Goal: Navigation & Orientation: Find specific page/section

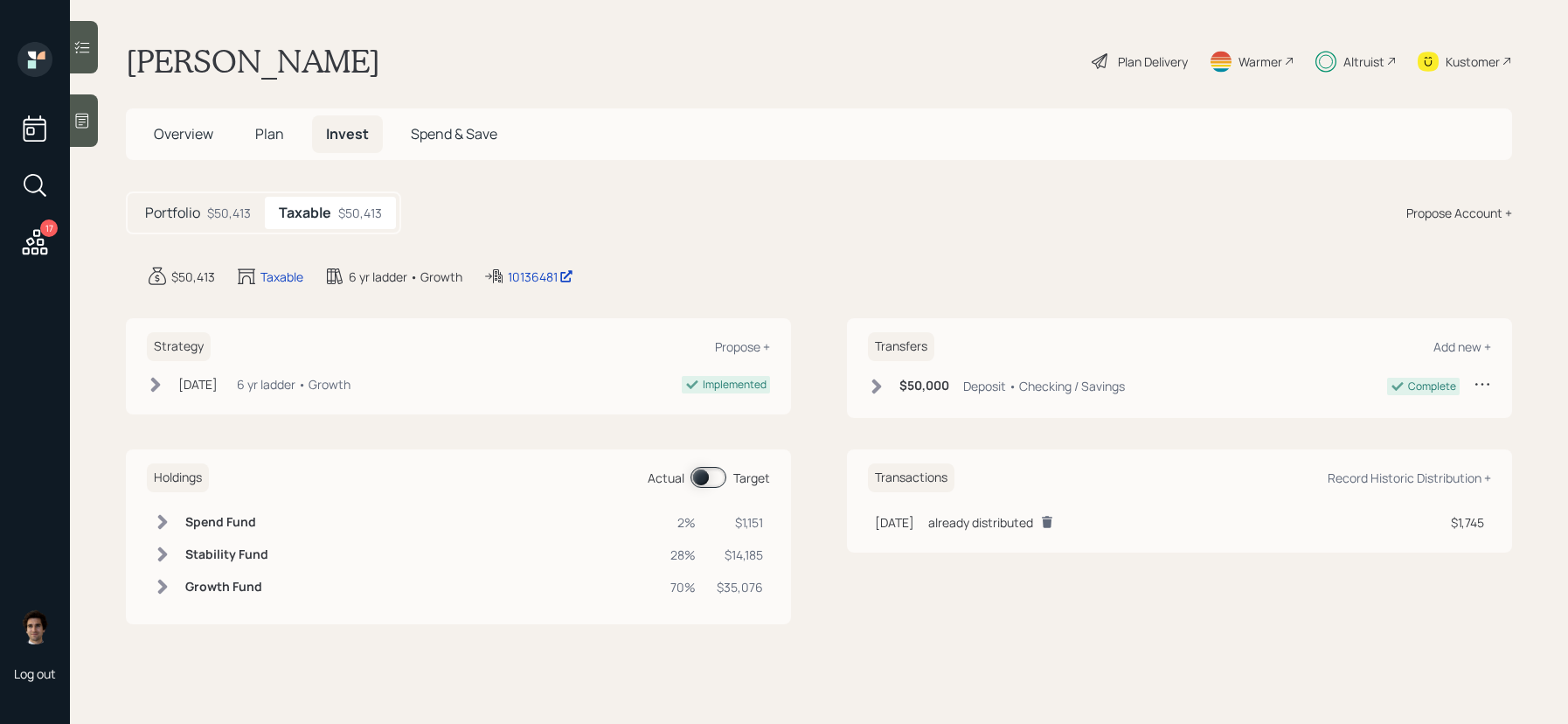
click at [32, 253] on icon at bounding box center [35, 242] width 25 height 25
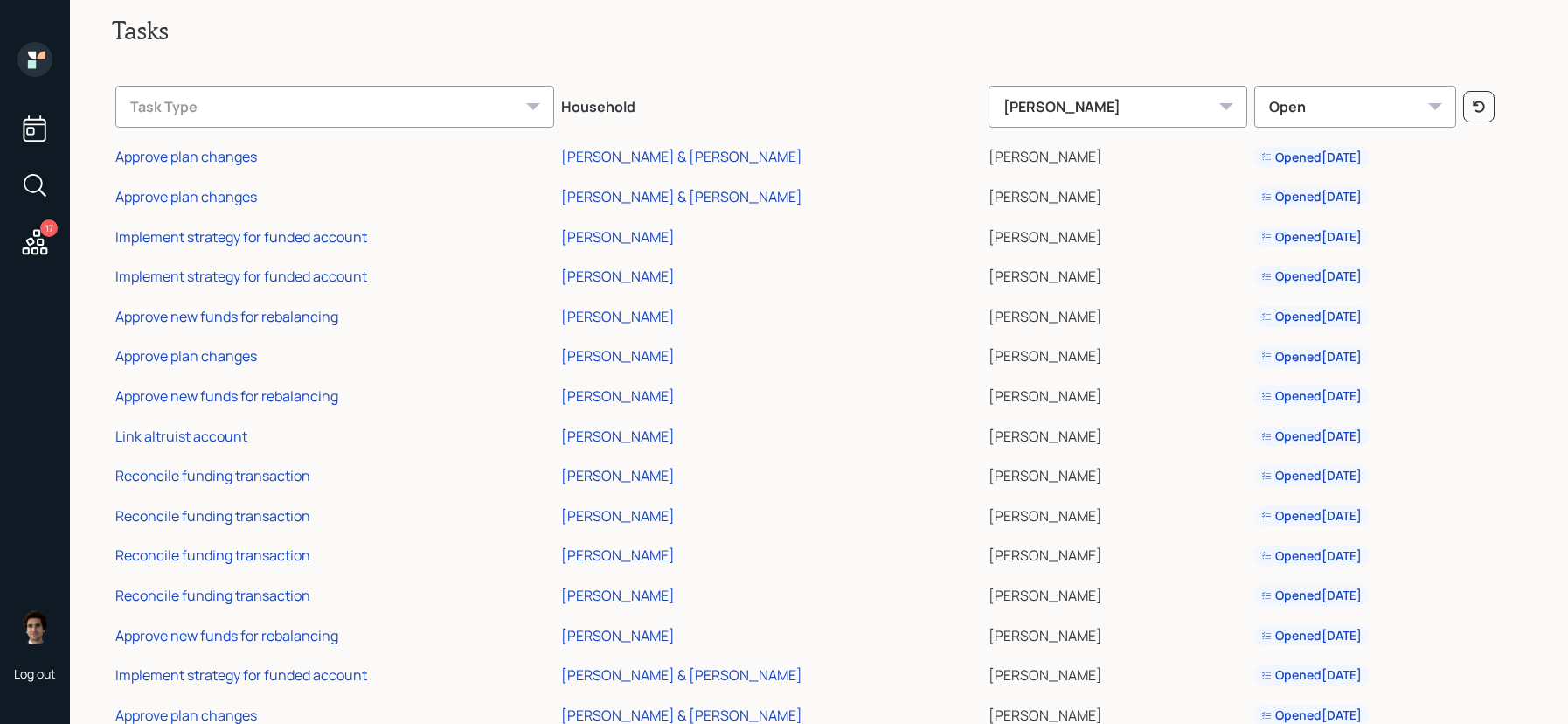
scroll to position [25, 0]
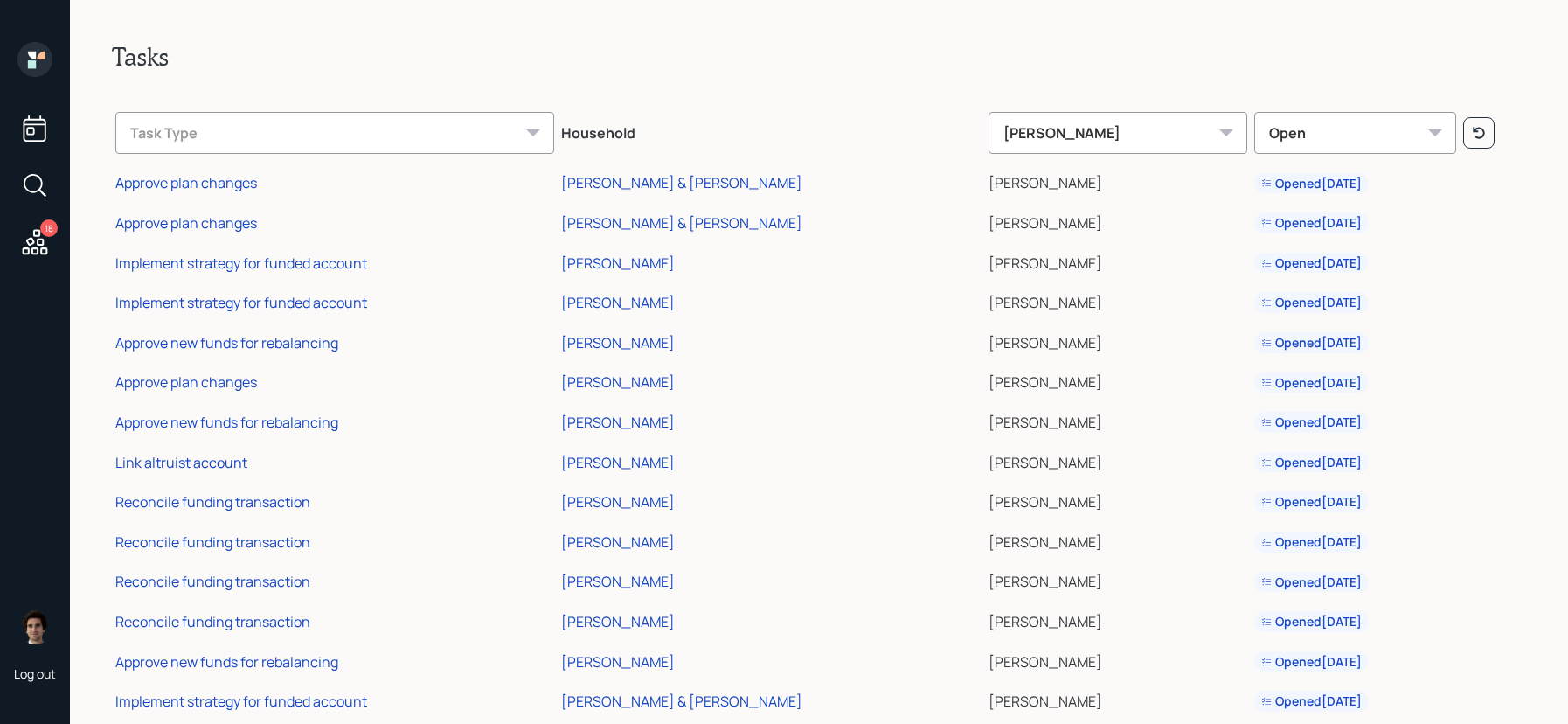
scroll to position [196, 0]
